Goal: Entertainment & Leisure: Consume media (video, audio)

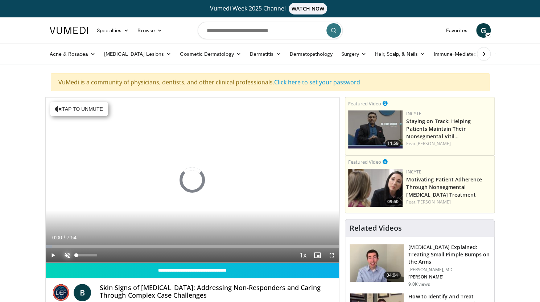
click at [72, 255] on span "Video Player" at bounding box center [67, 255] width 14 height 14
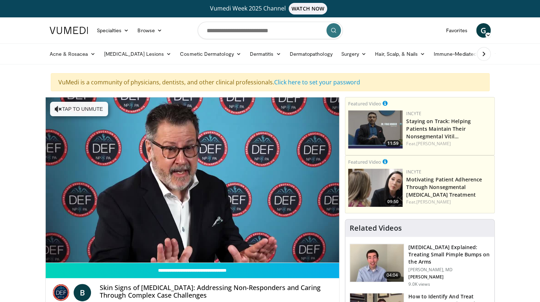
click at [495, 57] on div "Acne & Rosacea Acne Rosacea Benign Lesions Melanocytic Skin Lesions Vascular Sk…" at bounding box center [269, 54] width 449 height 20
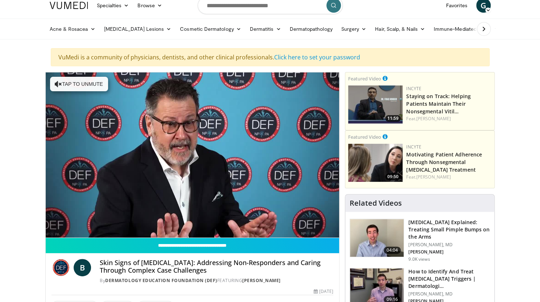
scroll to position [25, 0]
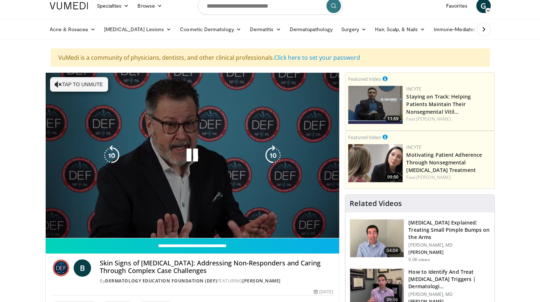
click at [281, 151] on icon "Video Player" at bounding box center [273, 155] width 20 height 20
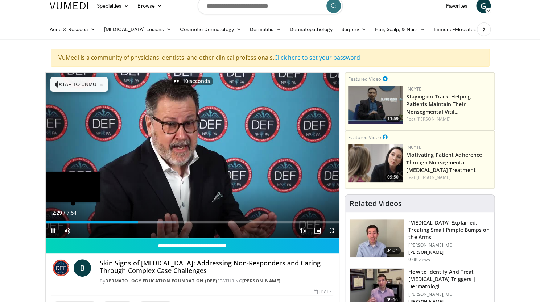
click at [124, 220] on div "Loaded : 44.30% 2:29" at bounding box center [193, 220] width 294 height 7
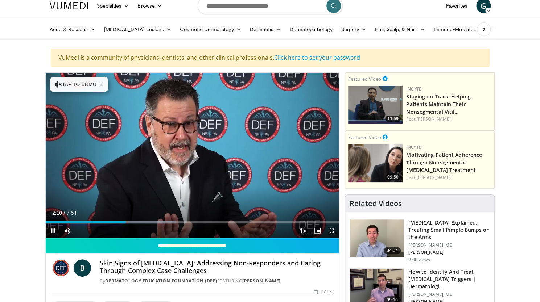
click at [152, 213] on div "Current Time 2:10 / Duration 7:54" at bounding box center [193, 213] width 294 height 7
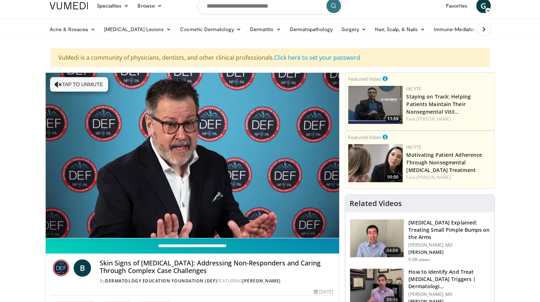
click at [141, 239] on input "**********" at bounding box center [193, 246] width 294 height 15
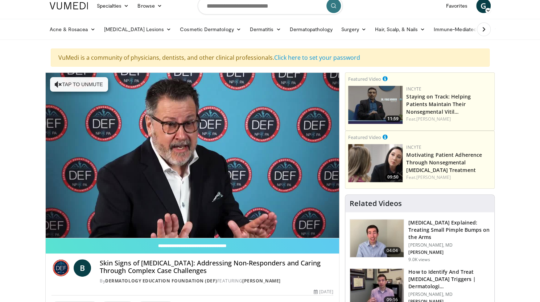
click at [128, 231] on div "Current Time 2:14 / Duration 7:54 Pause Skip Backward Skip Forward Mute 0% Load…" at bounding box center [193, 231] width 294 height 14
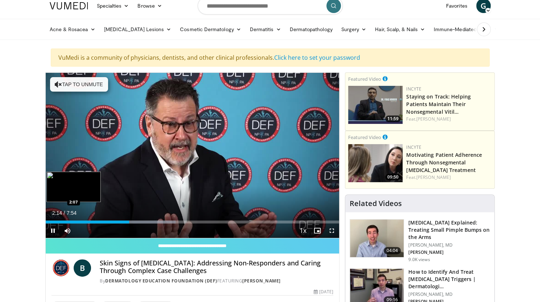
click at [133, 217] on div "Loaded : 44.30% 2:15 2:07" at bounding box center [193, 220] width 294 height 7
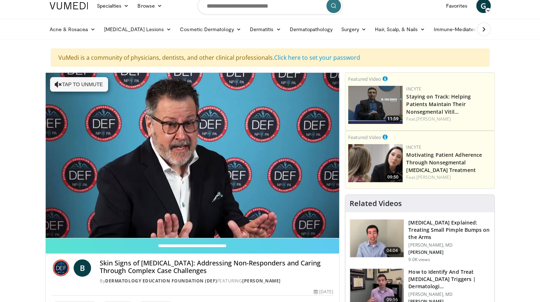
click at [134, 223] on div "10 seconds Tap to unmute" at bounding box center [193, 155] width 294 height 165
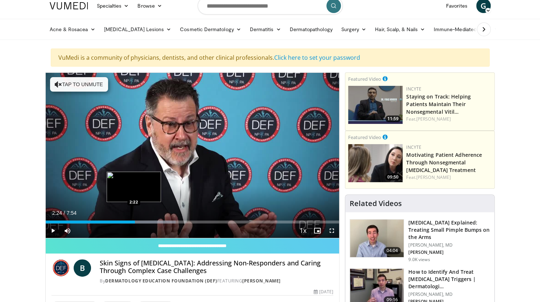
click at [126, 222] on div "2:24" at bounding box center [90, 222] width 89 height 3
click at [117, 224] on div "Current Time 2:10 / Duration 7:54 Play Skip Backward Skip Forward Mute 0% Loade…" at bounding box center [193, 231] width 294 height 14
click at [117, 223] on div "2:11" at bounding box center [86, 222] width 81 height 3
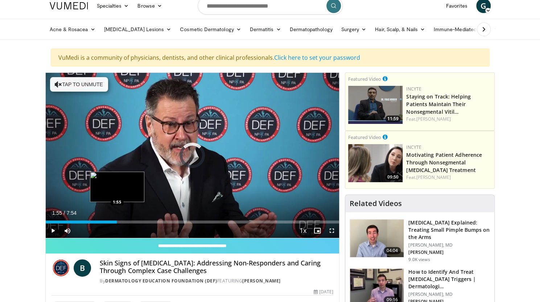
click at [110, 222] on div "1:55" at bounding box center [81, 222] width 71 height 3
click at [113, 221] on div "2:10" at bounding box center [86, 222] width 81 height 3
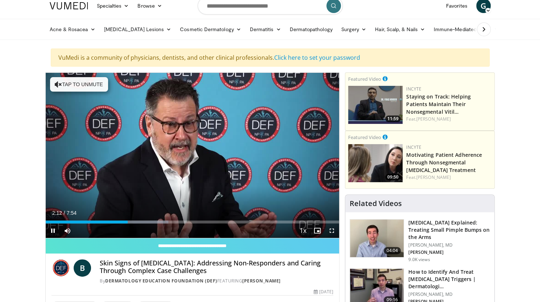
click at [119, 224] on div "Current Time 2:12 / Duration 7:54 Pause Skip Backward Skip Forward Mute 0% Load…" at bounding box center [193, 231] width 294 height 14
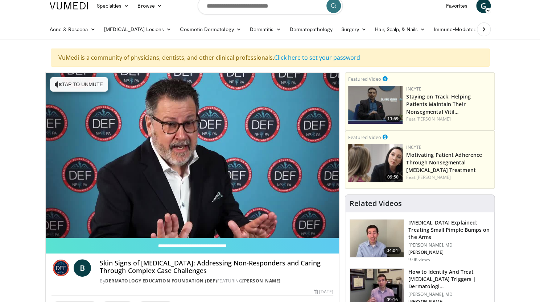
click at [140, 225] on div "10 seconds Tap to unmute" at bounding box center [193, 155] width 294 height 165
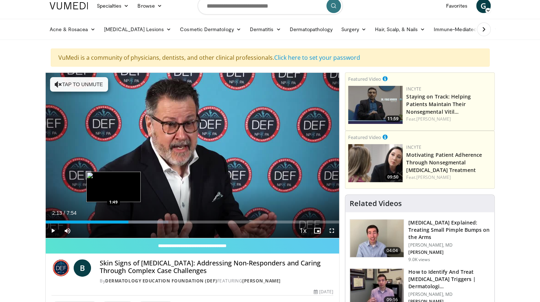
click at [117, 223] on div "2:13" at bounding box center [87, 222] width 83 height 3
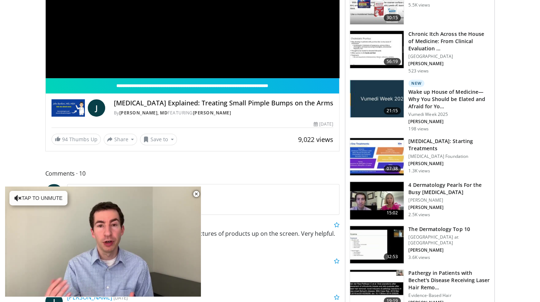
scroll to position [190, 0]
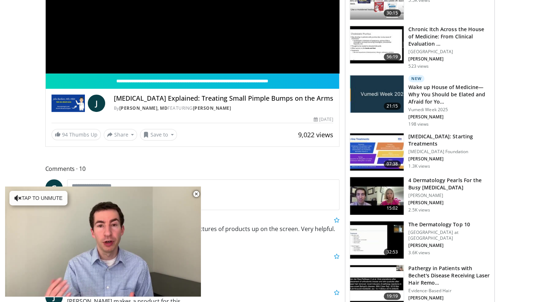
click at [430, 186] on h3 "4 Dermatology Pearls For the Busy Dermatologist" at bounding box center [449, 184] width 82 height 14
click at [441, 183] on h3 "4 Dermatology Pearls For the Busy Dermatologist" at bounding box center [449, 184] width 82 height 14
click at [387, 199] on img at bounding box center [377, 196] width 54 height 38
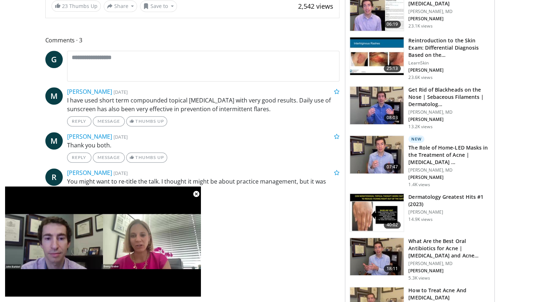
scroll to position [328, 0]
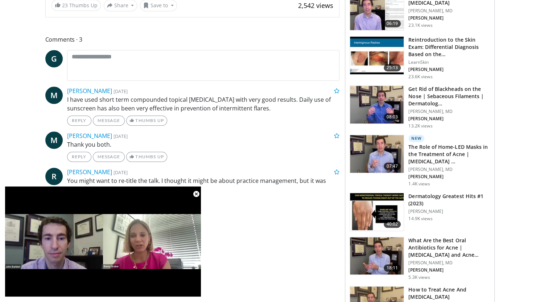
click at [429, 101] on h3 "Get Rid of Blackheads on the Nose | Sebaceous Filaments | Dermatolog…" at bounding box center [449, 97] width 82 height 22
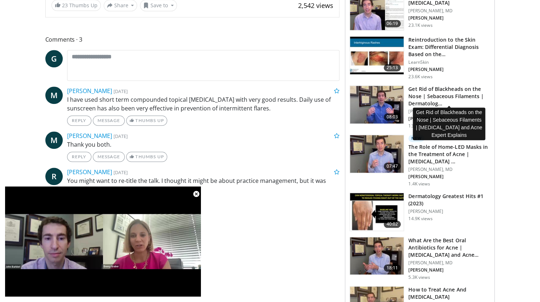
click at [388, 116] on span "08:03" at bounding box center [392, 116] width 17 height 7
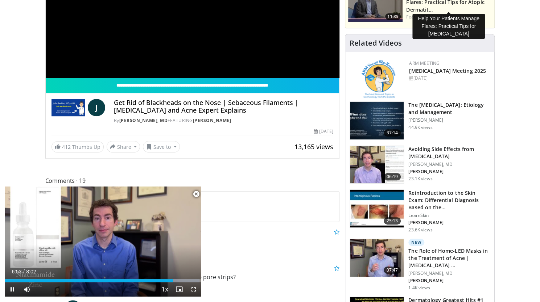
scroll to position [185, 0]
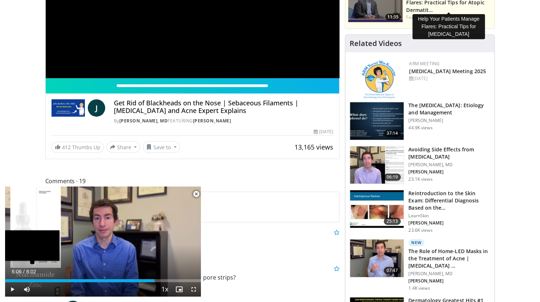
click at [149, 282] on div "6:06" at bounding box center [79, 280] width 149 height 3
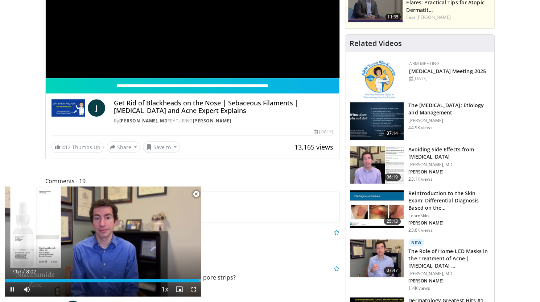
click at [388, 167] on img at bounding box center [377, 165] width 54 height 38
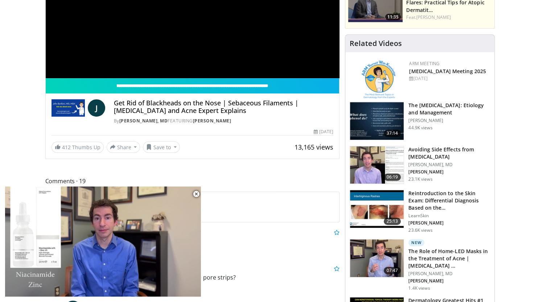
click at [374, 164] on img at bounding box center [377, 165] width 54 height 38
